Goal: Information Seeking & Learning: Learn about a topic

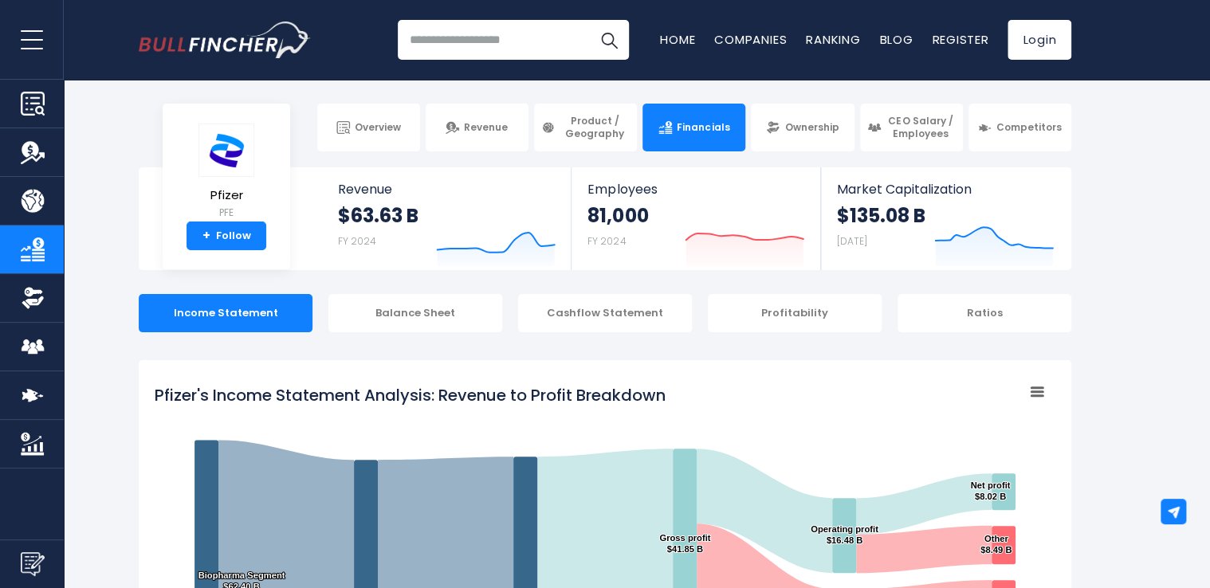
drag, startPoint x: 667, startPoint y: 395, endPoint x: 529, endPoint y: 392, distance: 137.2
click at [529, 392] on tspan "Pfizer's Income Statement Analysis: Revenue to Profit Breakdown" at bounding box center [410, 395] width 511 height 22
drag, startPoint x: 671, startPoint y: 396, endPoint x: 535, endPoint y: 403, distance: 135.7
click at [535, 403] on icon "Created with Highcharts 12.1.2 Chart context menu Pfizer's Income Statement Ana…" at bounding box center [605, 575] width 901 height 399
drag, startPoint x: 156, startPoint y: 394, endPoint x: 390, endPoint y: 384, distance: 233.8
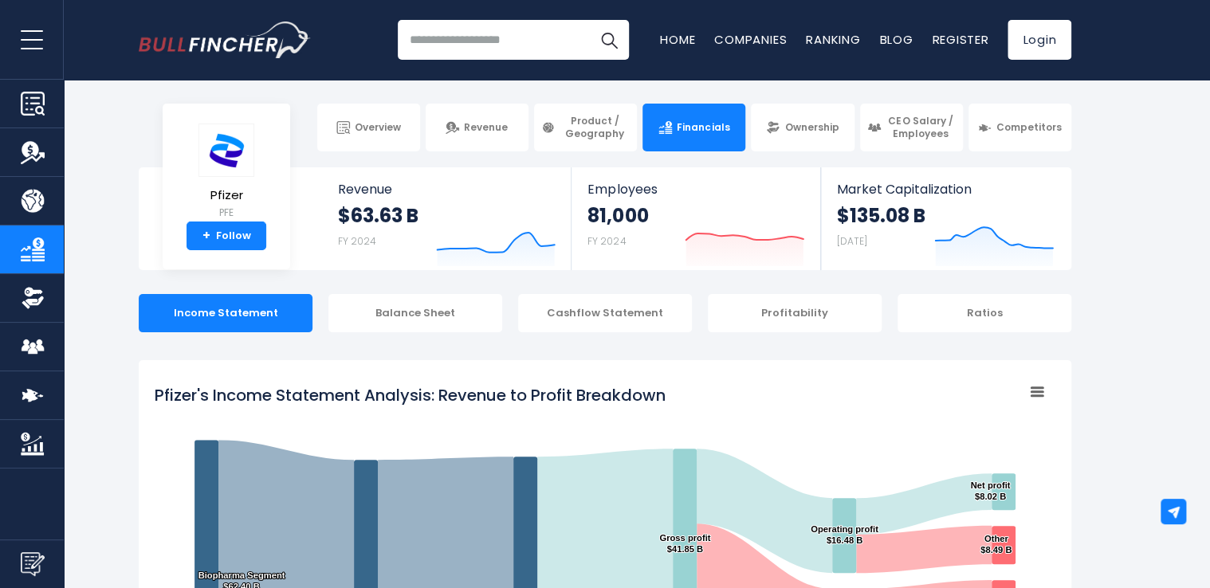
click at [390, 384] on tspan "Pfizer's Income Statement Analysis: Revenue to Profit Breakdown" at bounding box center [410, 395] width 511 height 22
drag, startPoint x: 680, startPoint y: 395, endPoint x: 583, endPoint y: 394, distance: 97.3
click at [583, 394] on icon "Created with Highcharts 12.1.2 Chart context menu Pfizer's Income Statement Ana…" at bounding box center [605, 575] width 901 height 399
click at [341, 393] on tspan "Pfizer's Income Statement Analysis: Revenue to Profit Breakdown" at bounding box center [410, 395] width 511 height 22
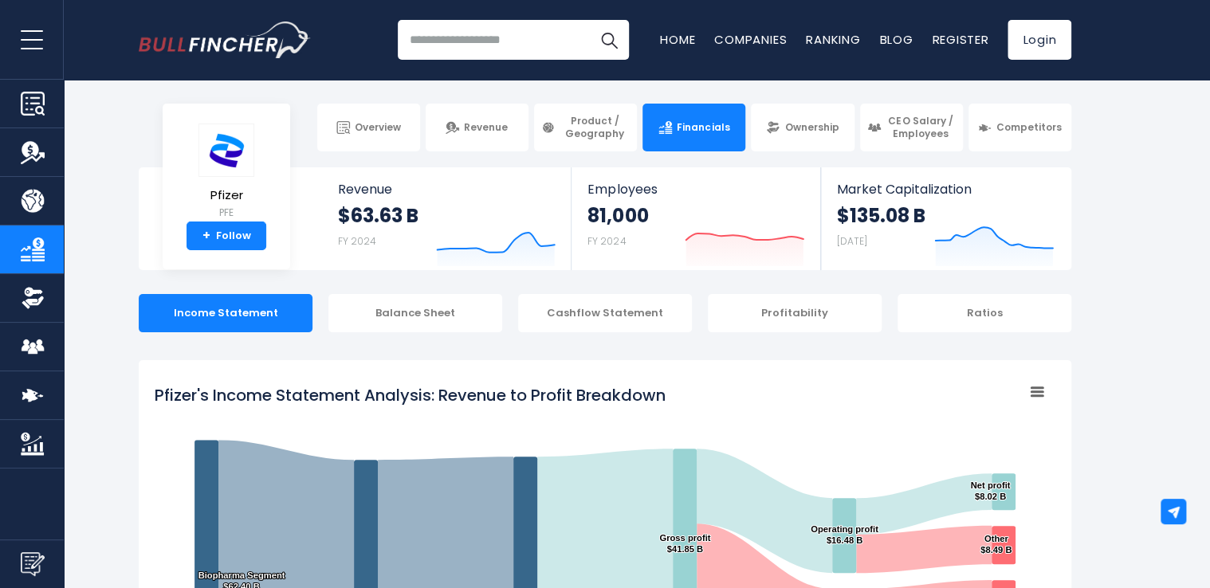
click at [341, 393] on tspan "Pfizer's Income Statement Analysis: Revenue to Profit Breakdown" at bounding box center [410, 395] width 511 height 22
drag, startPoint x: 155, startPoint y: 389, endPoint x: 261, endPoint y: 390, distance: 106.1
click at [261, 390] on tspan "Pfizer's Income Statement Analysis: Revenue to Profit Breakdown" at bounding box center [410, 395] width 511 height 22
click at [616, 399] on tspan "Pfizer's Income Statement Analysis: Revenue to Profit Breakdown" at bounding box center [410, 395] width 511 height 22
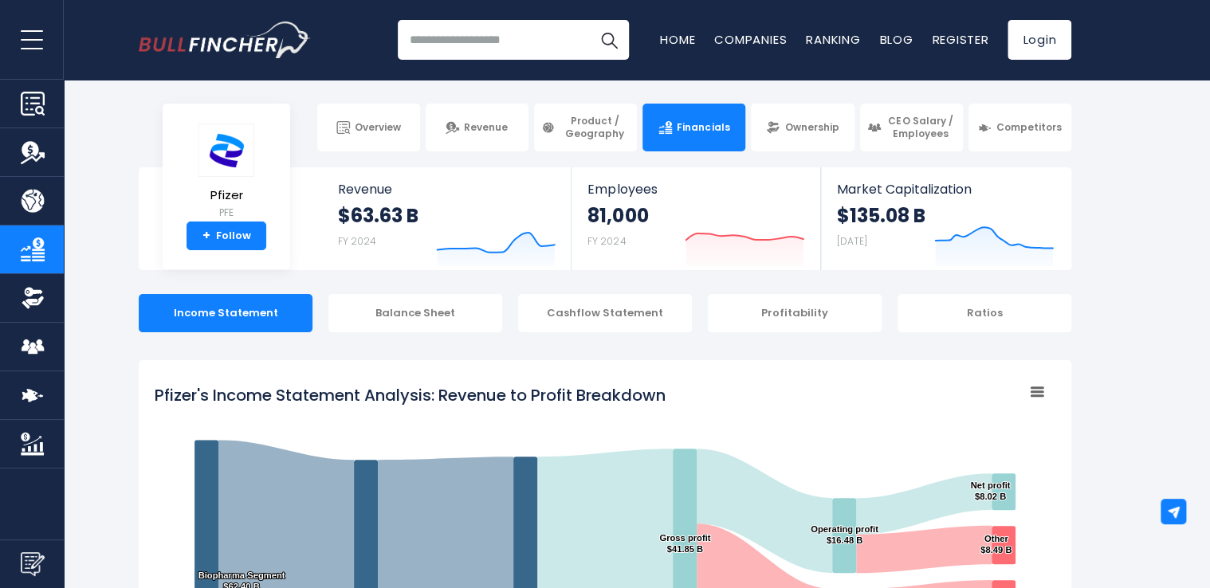
click at [159, 389] on tspan "Pfizer's Income Statement Analysis: Revenue to Profit Breakdown" at bounding box center [410, 395] width 511 height 22
drag, startPoint x: 155, startPoint y: 393, endPoint x: 233, endPoint y: 401, distance: 78.6
click at [233, 401] on tspan "Pfizer's Income Statement Analysis: Revenue to Profit Breakdown" at bounding box center [410, 395] width 511 height 22
